Goal: Information Seeking & Learning: Learn about a topic

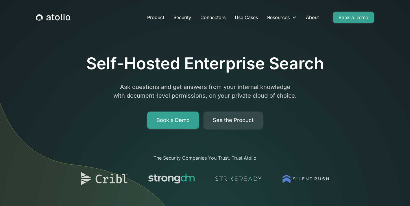
click at [56, 18] on icon "home" at bounding box center [57, 17] width 5 height 5
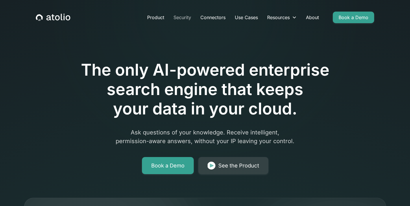
click at [185, 16] on link "Security" at bounding box center [182, 18] width 27 height 12
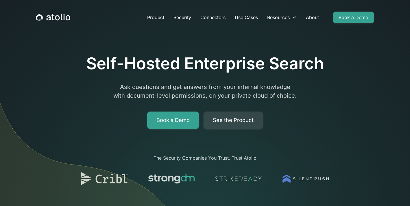
click at [237, 158] on div "The Security Companies You Trust, Trust Atolio" at bounding box center [204, 157] width 259 height 7
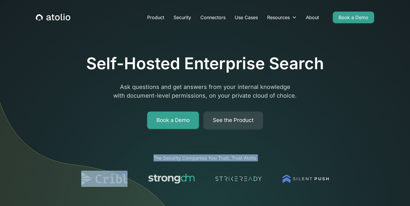
click at [237, 158] on div "The Security Companies You Trust, Trust Atolio" at bounding box center [204, 157] width 259 height 7
click at [152, 15] on link "Product" at bounding box center [156, 18] width 26 height 12
